Goal: Navigation & Orientation: Find specific page/section

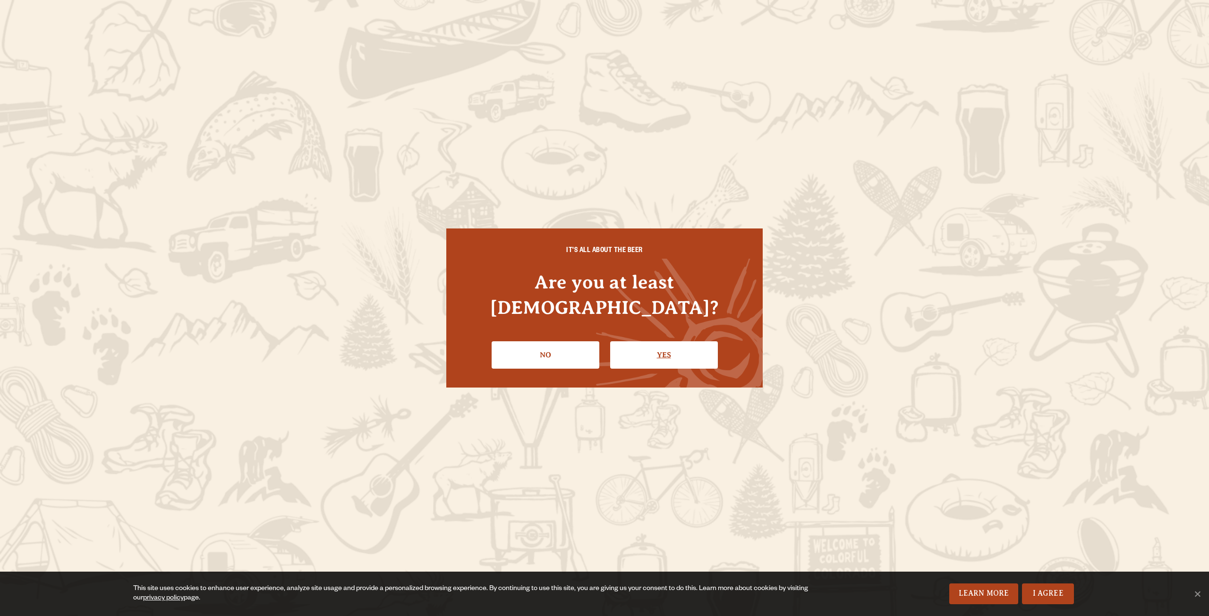
click at [680, 342] on link "Yes" at bounding box center [664, 355] width 108 height 27
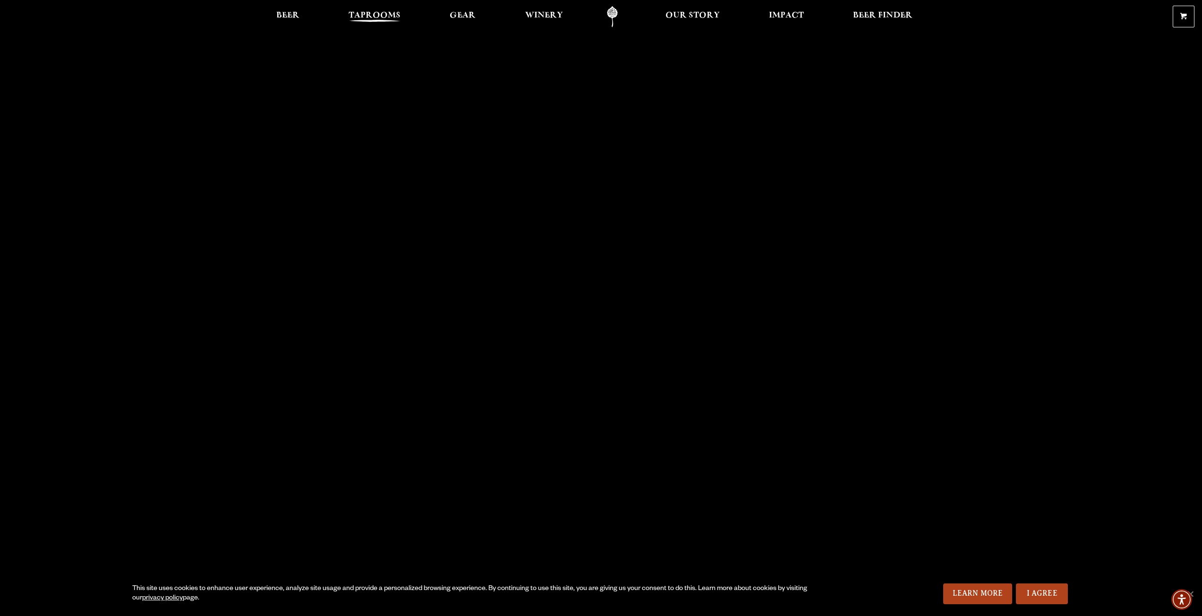
click at [359, 12] on span "Taprooms" at bounding box center [375, 16] width 52 height 8
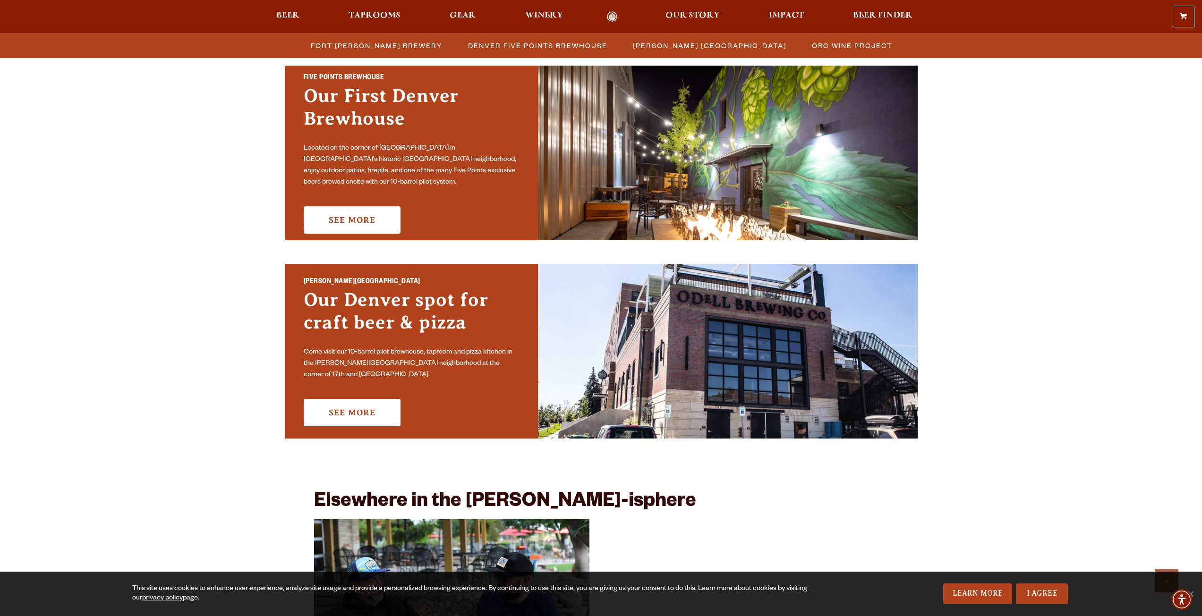
scroll to position [472, 0]
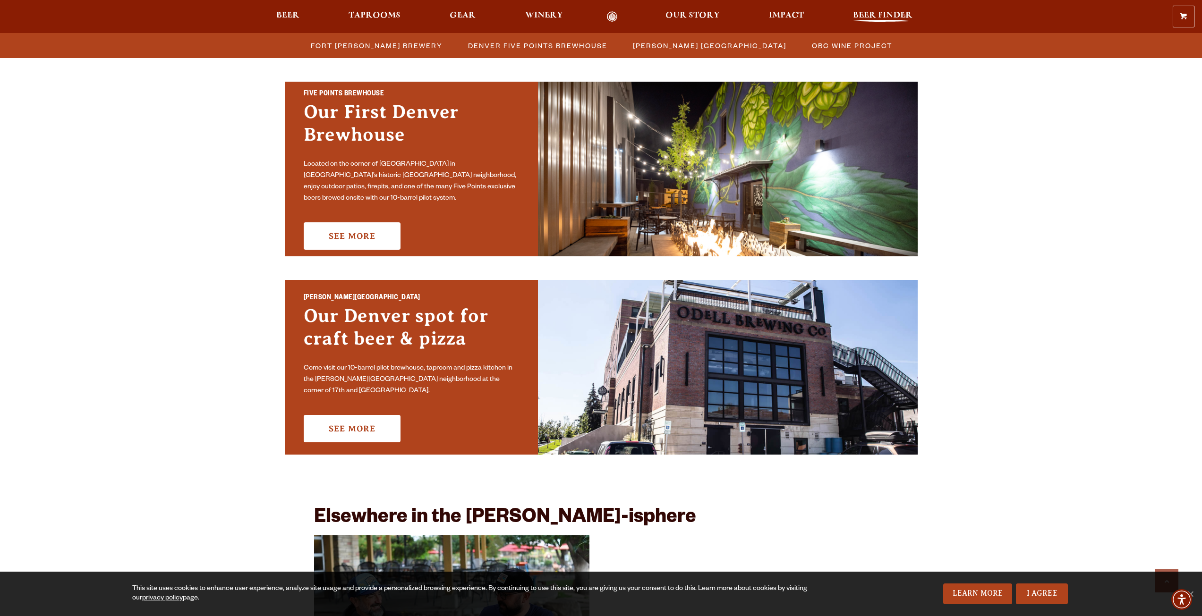
click at [872, 13] on span "Beer Finder" at bounding box center [883, 16] width 60 height 8
